Goal: Task Accomplishment & Management: Manage account settings

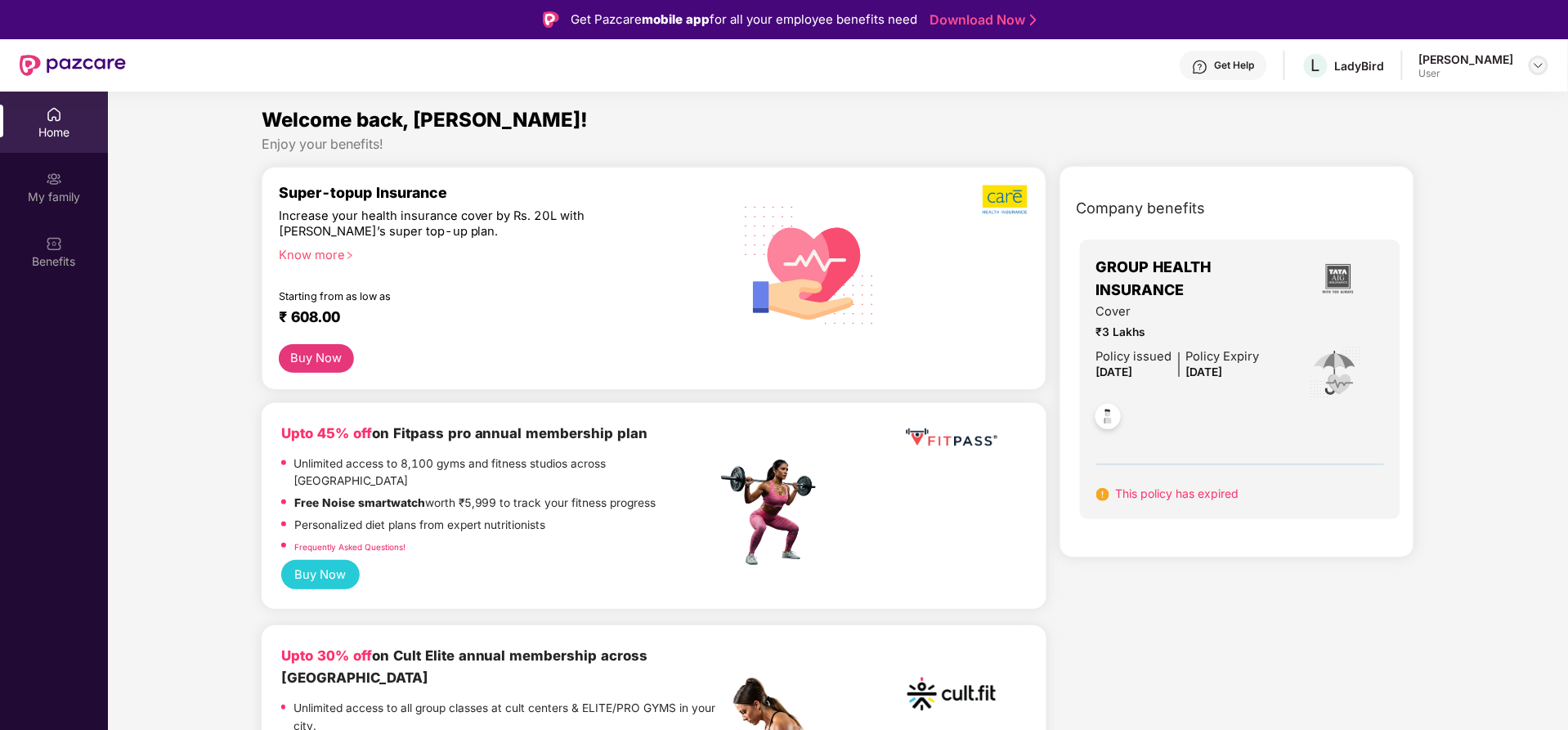
click at [1542, 66] on img at bounding box center [1539, 66] width 13 height 13
click at [1418, 160] on div "User" at bounding box center [1448, 164] width 95 height 13
click at [1492, 59] on div "[PERSON_NAME]" at bounding box center [1467, 59] width 95 height 16
click at [1544, 72] on div at bounding box center [1539, 66] width 20 height 20
click at [1404, 110] on div "Logout" at bounding box center [1462, 104] width 213 height 32
